Goal: Information Seeking & Learning: Learn about a topic

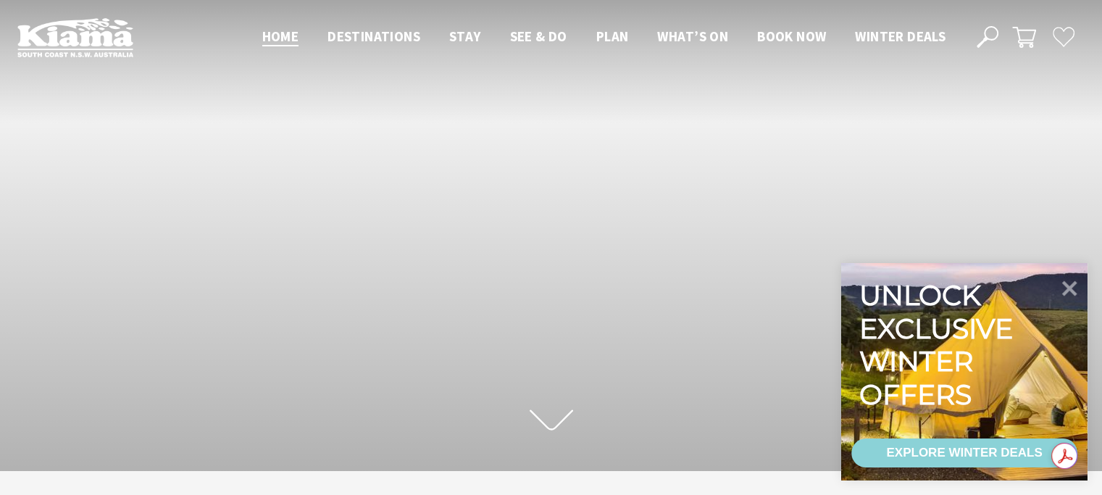
scroll to position [249, 1113]
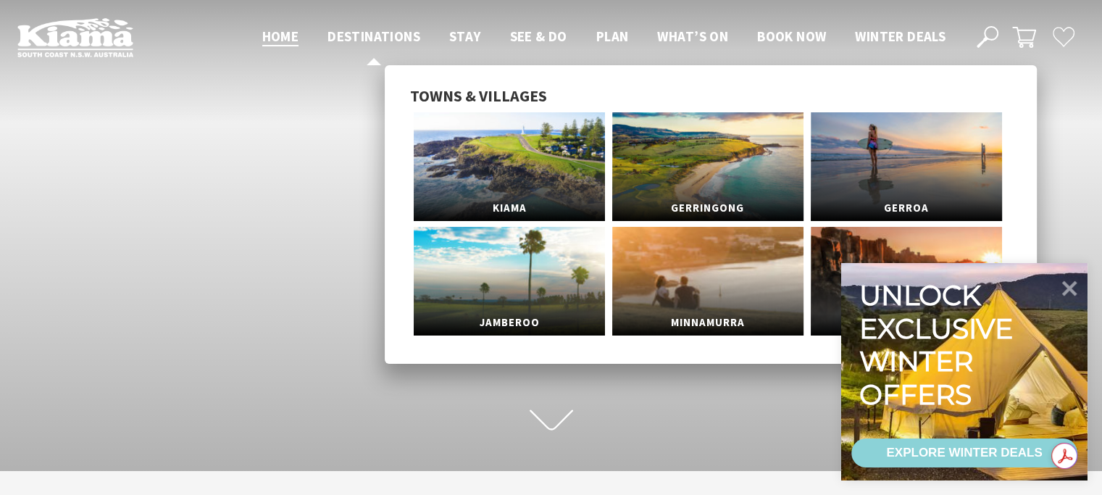
click at [403, 36] on span "Destinations" at bounding box center [373, 36] width 93 height 17
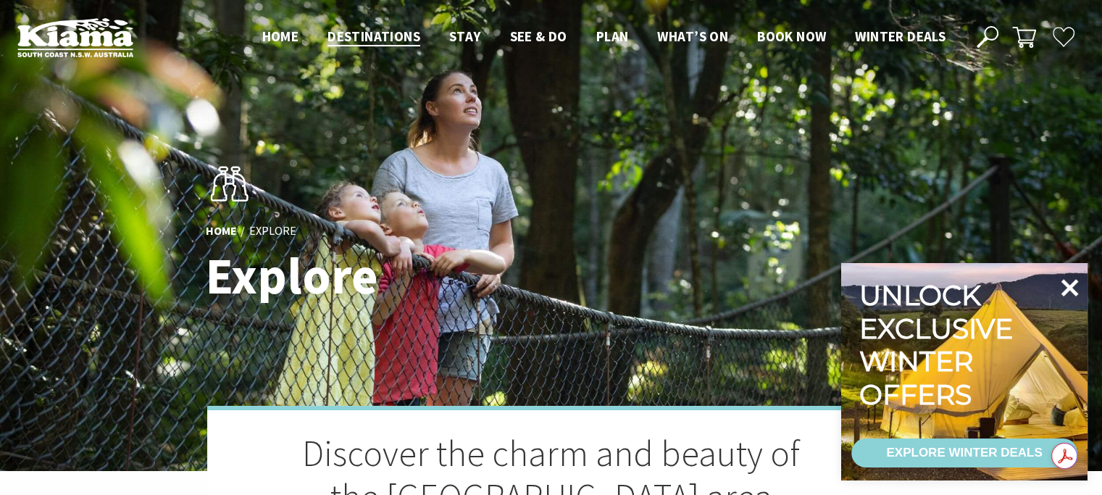
click at [1069, 294] on icon at bounding box center [1069, 287] width 35 height 35
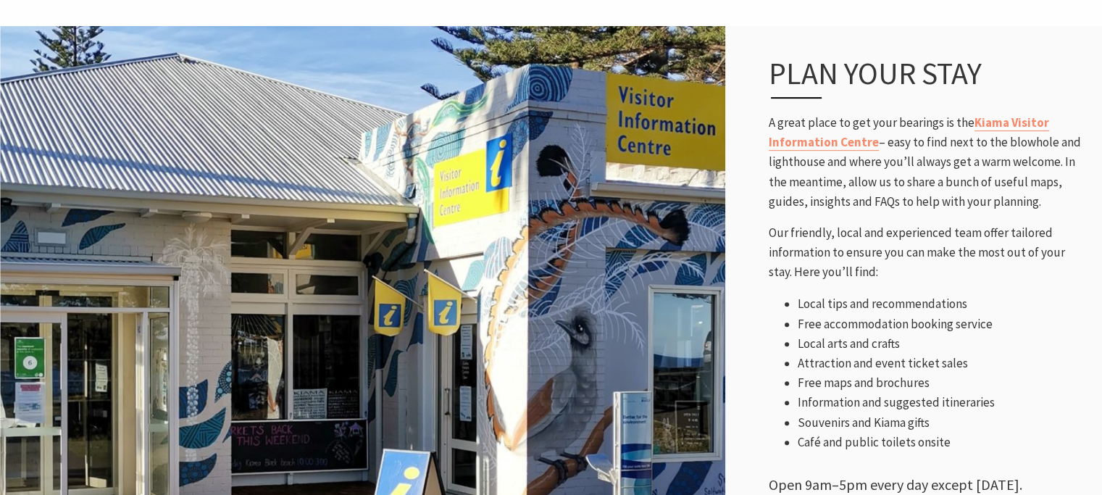
scroll to position [650, 0]
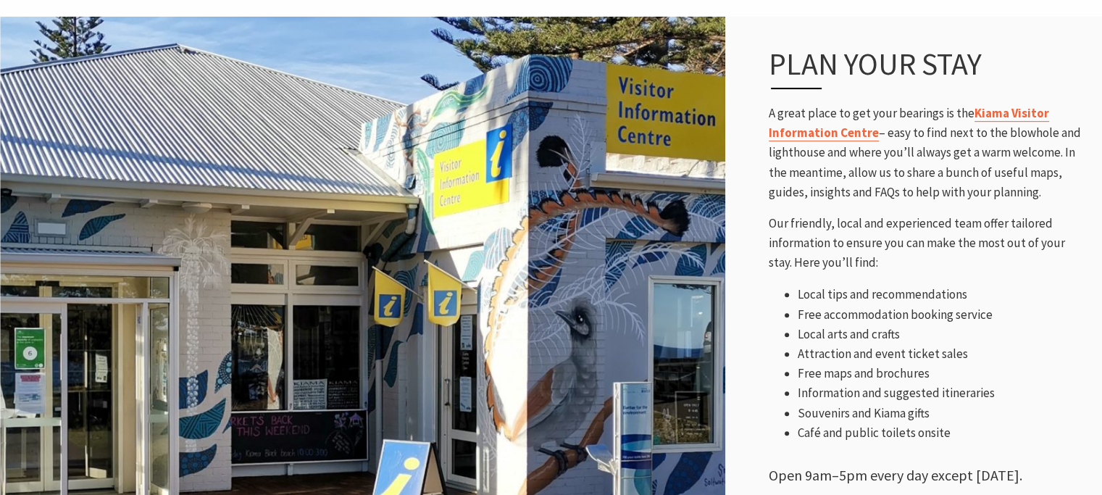
click at [1003, 113] on link "Kiama Visitor Information Centre" at bounding box center [909, 123] width 280 height 36
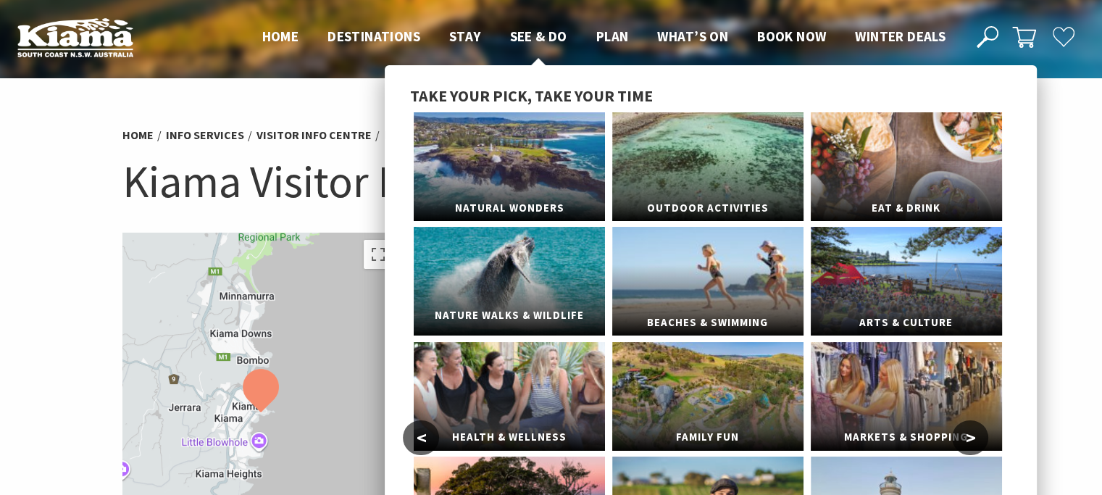
click at [506, 264] on link "Nature Walks & Wildlife" at bounding box center [509, 281] width 191 height 109
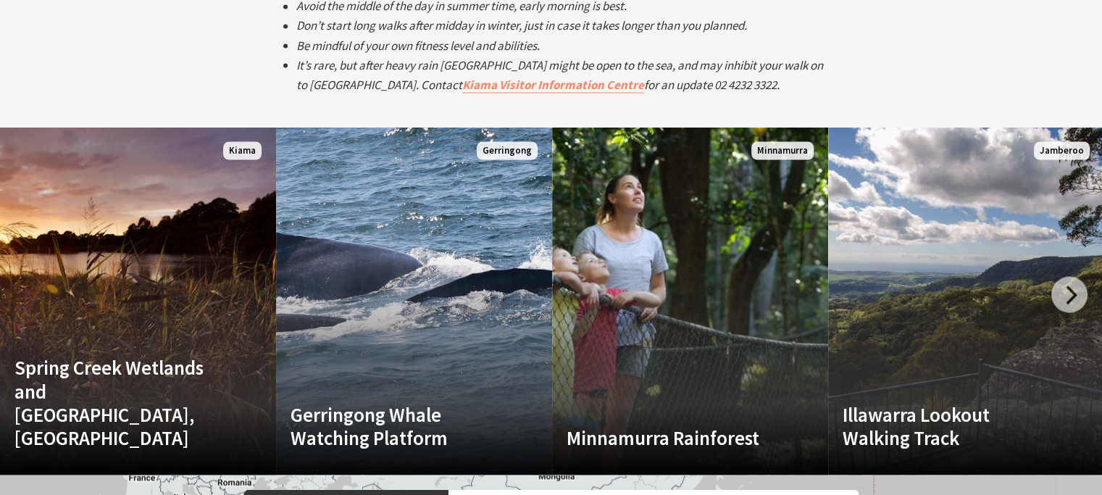
scroll to position [2729, 0]
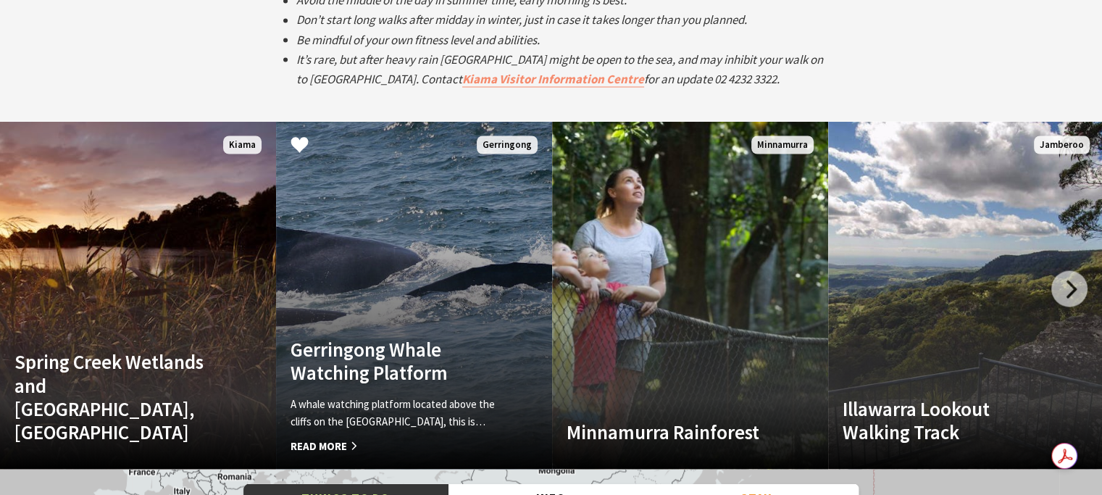
click at [417, 269] on link "Gerringong Whale Watching Platform A whale watching platform located above the …" at bounding box center [414, 295] width 276 height 348
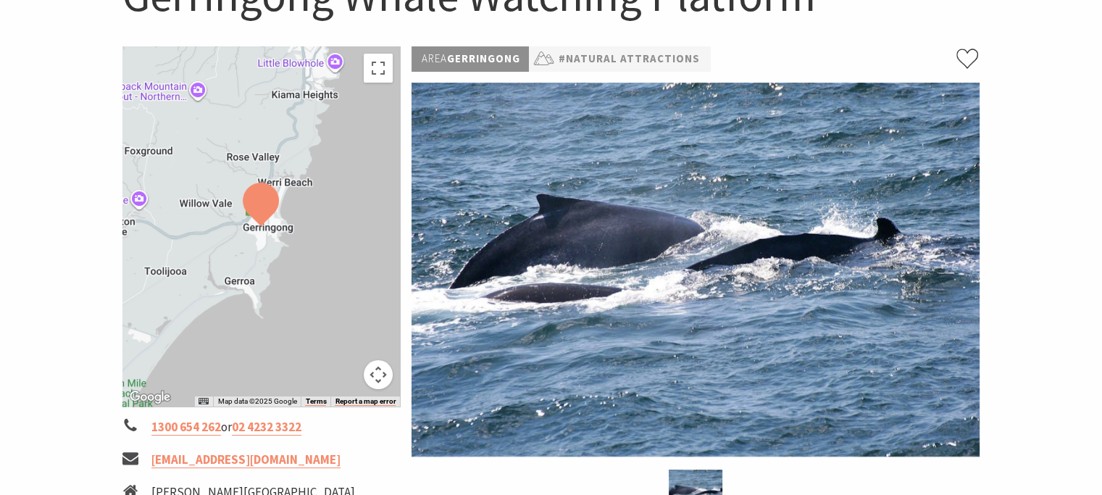
scroll to position [183, 0]
